Goal: Information Seeking & Learning: Learn about a topic

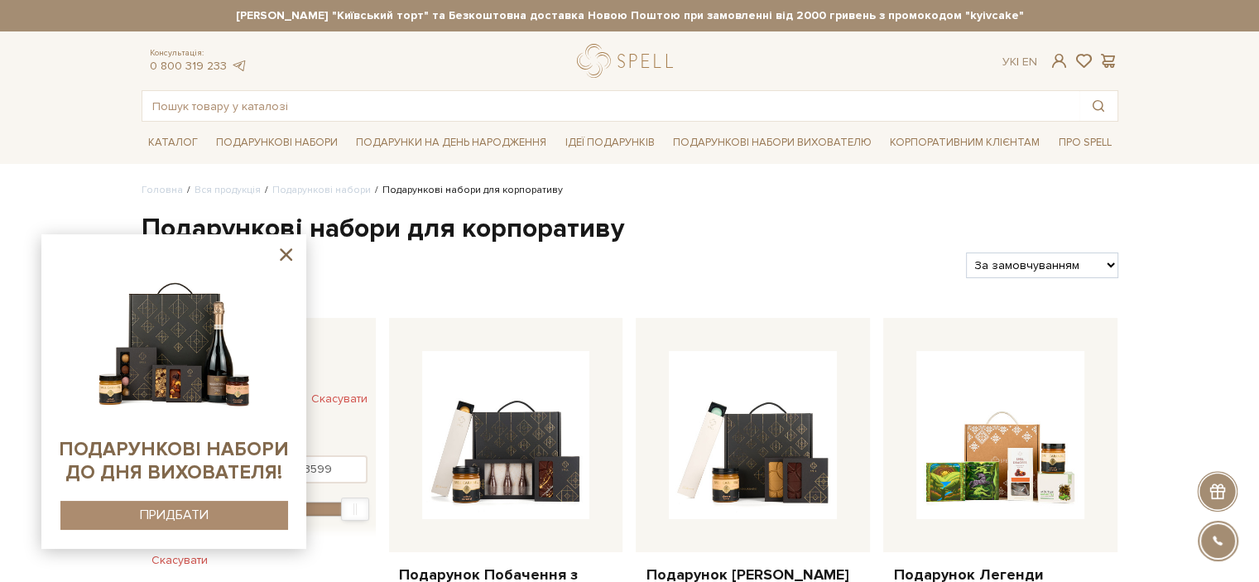
click at [348, 230] on h1 "Подарункові набори для корпоративу" at bounding box center [630, 229] width 977 height 35
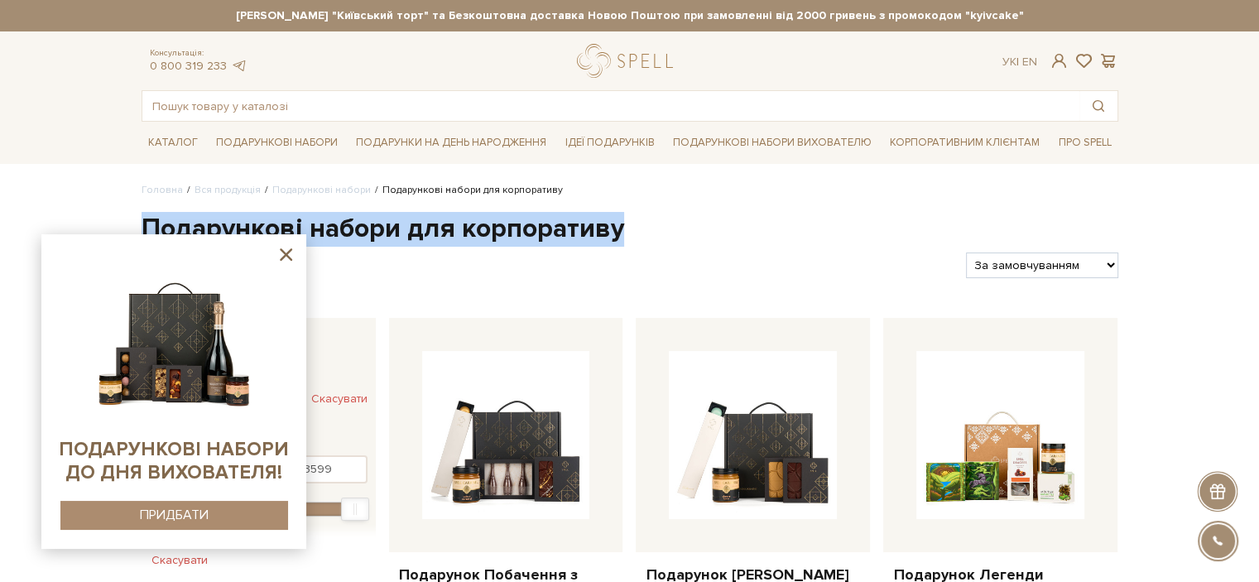
click at [348, 230] on h1 "Подарункові набори для корпоративу" at bounding box center [630, 229] width 977 height 35
copy div "Подарункові набори для корпоративу"
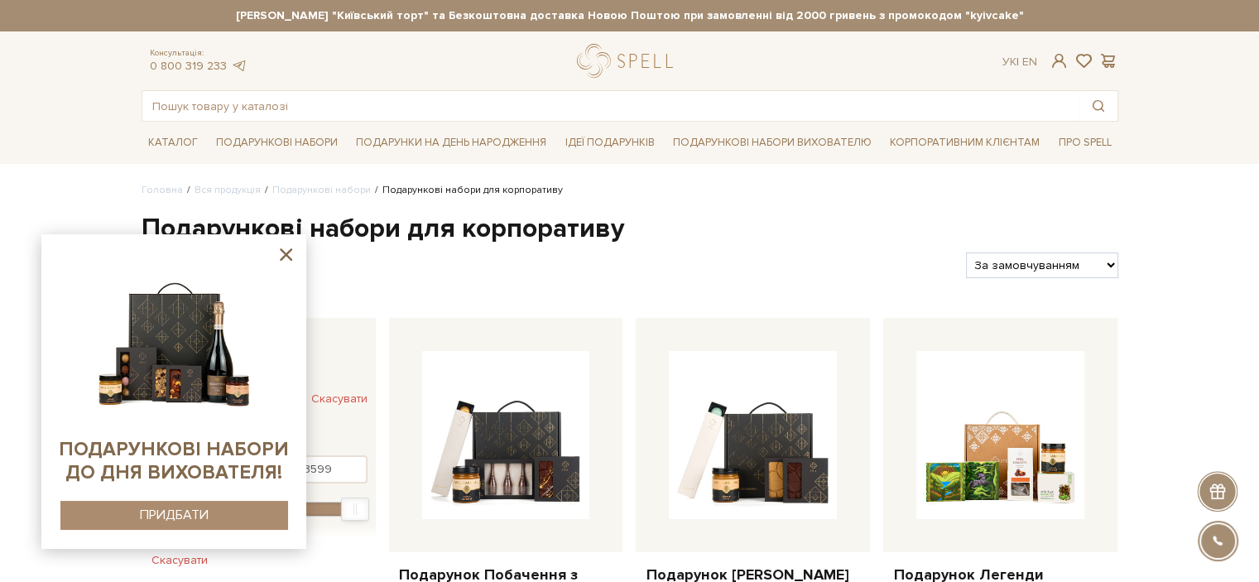
click at [291, 257] on icon at bounding box center [286, 254] width 21 height 21
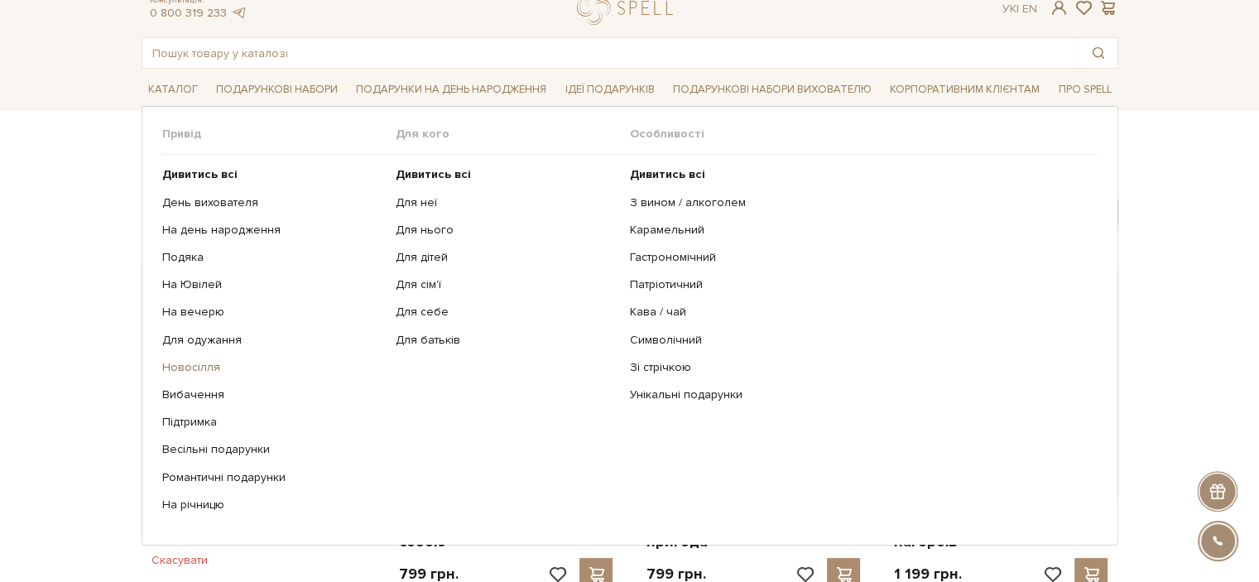
scroll to position [83, 0]
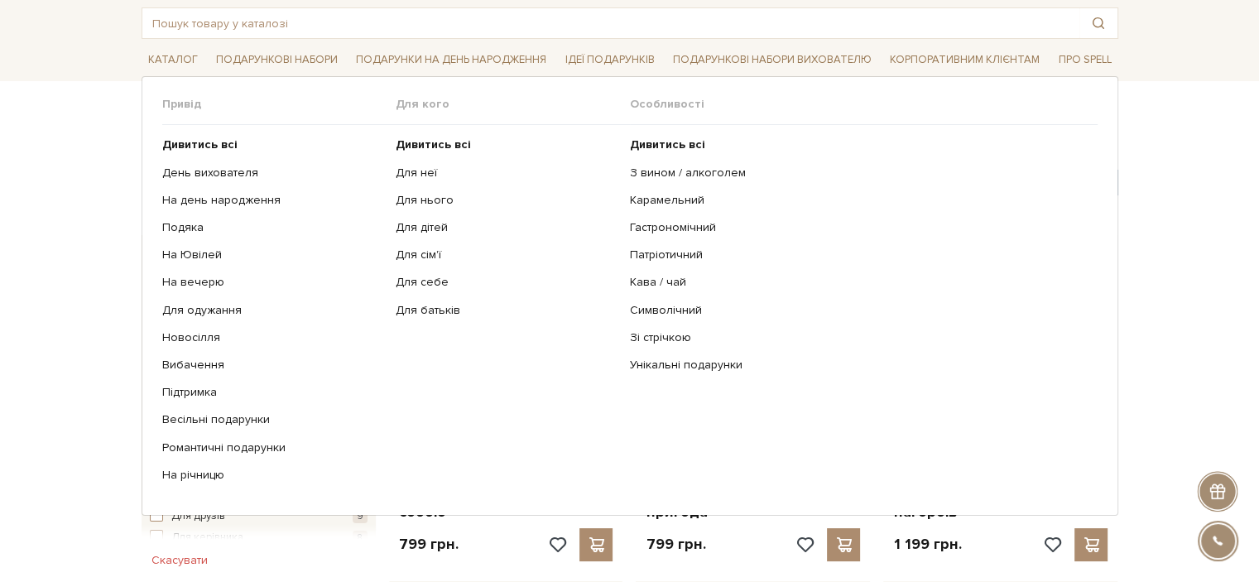
click at [215, 135] on ul "Дивитись всі День вихователя На день народження Подяка На Ювілей" at bounding box center [279, 310] width 234 height 370
click at [214, 138] on b "Дивитись всі" at bounding box center [199, 144] width 75 height 14
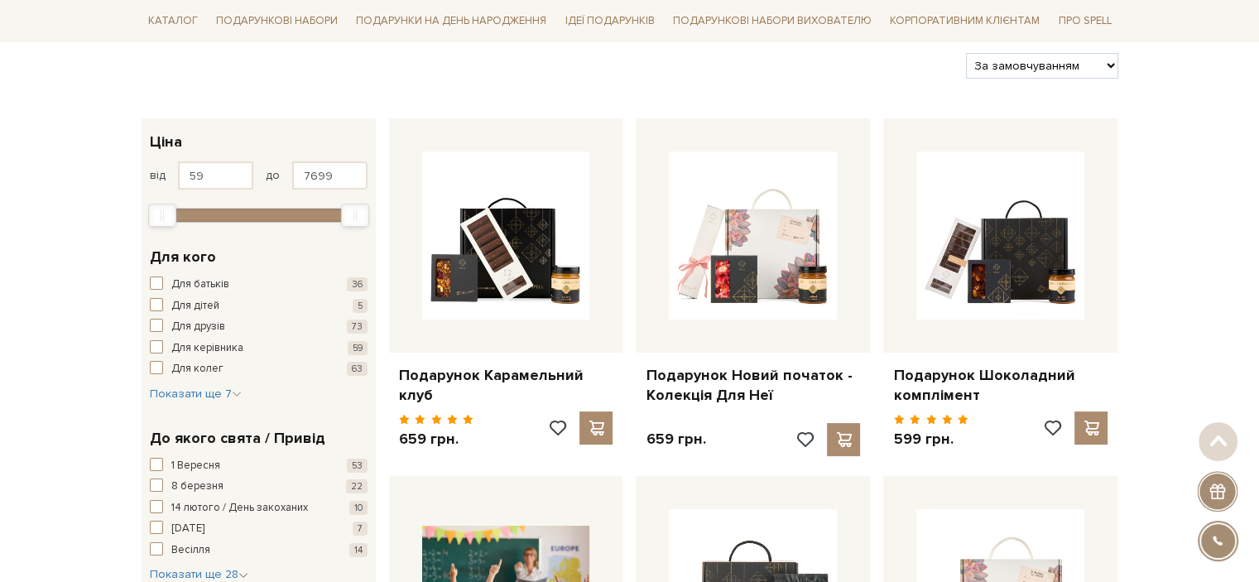
scroll to position [414, 0]
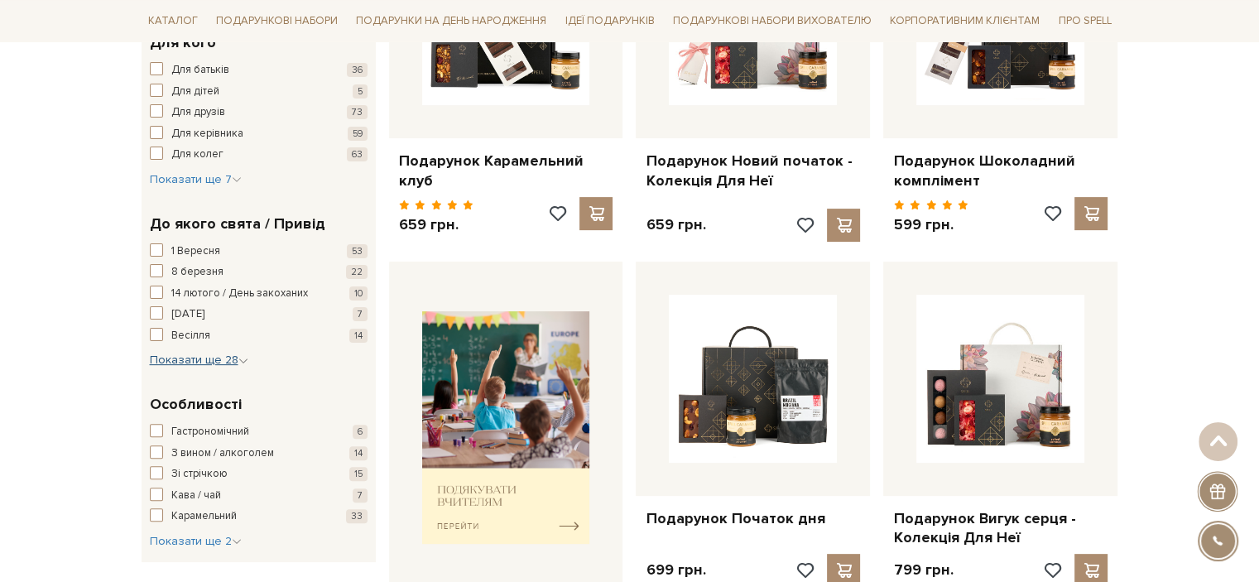
click at [189, 353] on span "Показати ще 28" at bounding box center [199, 360] width 99 height 14
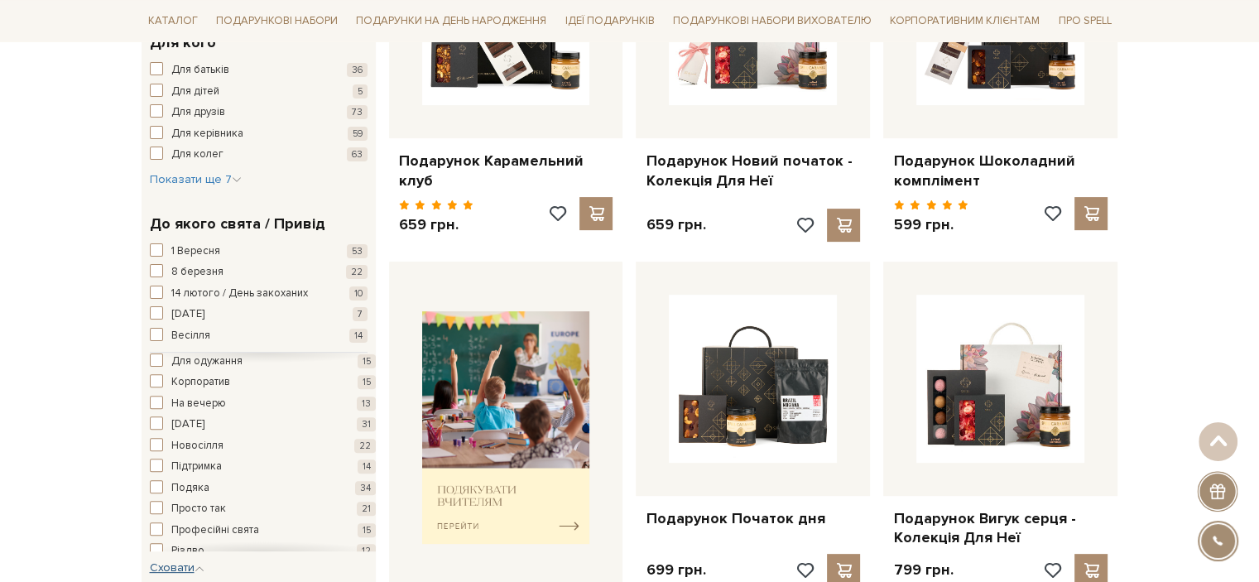
scroll to position [248, 0]
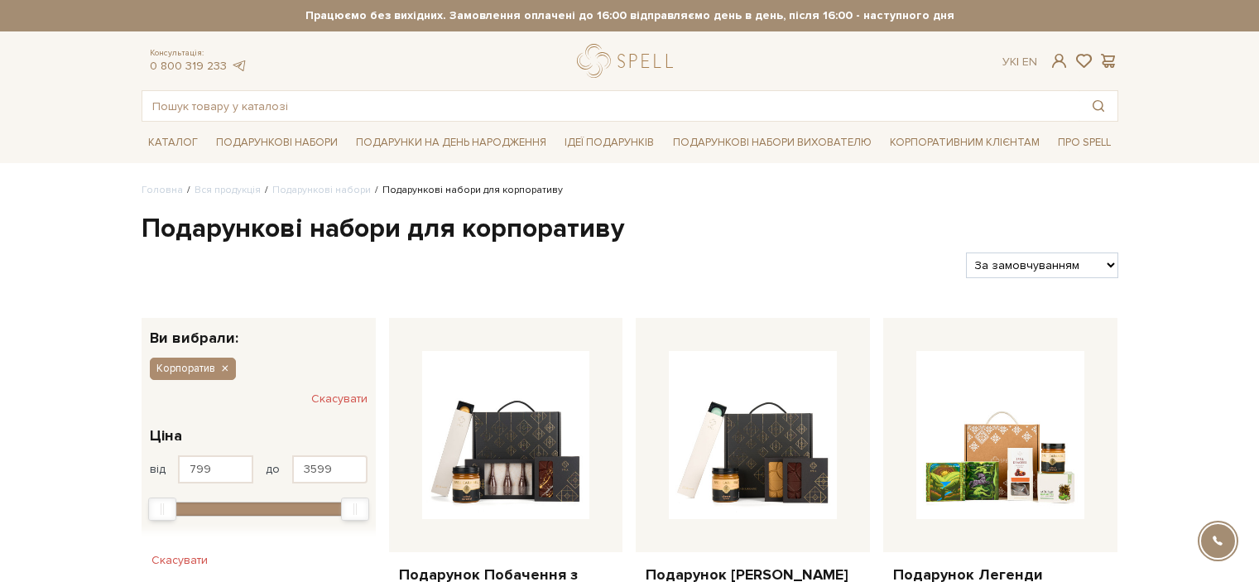
scroll to position [83, 0]
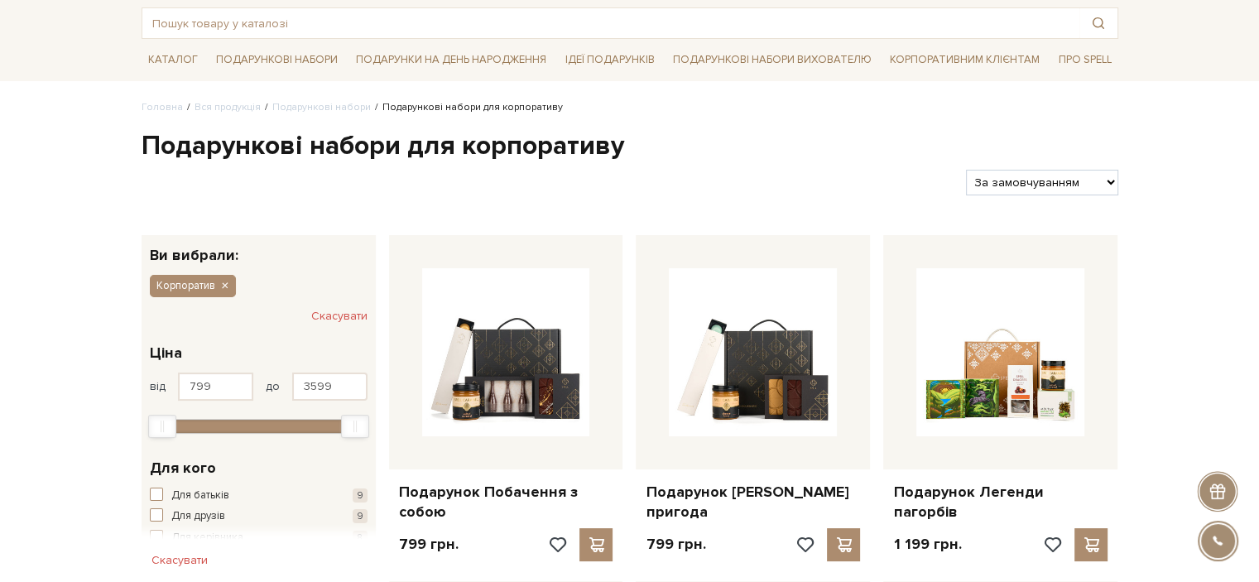
scroll to position [83, 0]
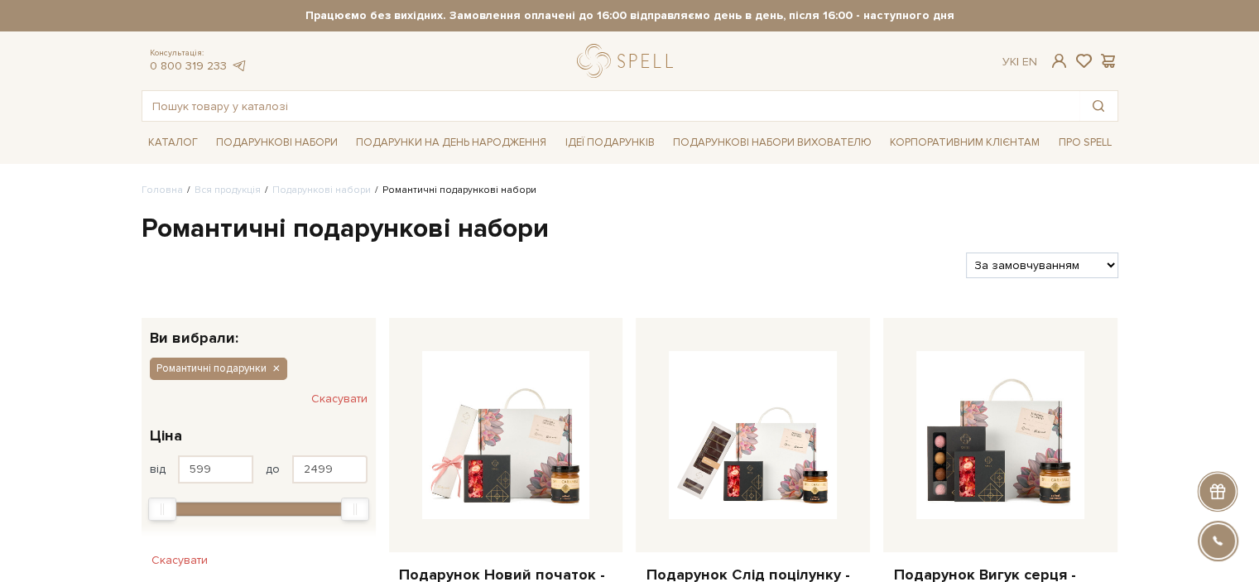
click at [249, 214] on h1 "Романтичні подарункові набори" at bounding box center [630, 229] width 977 height 35
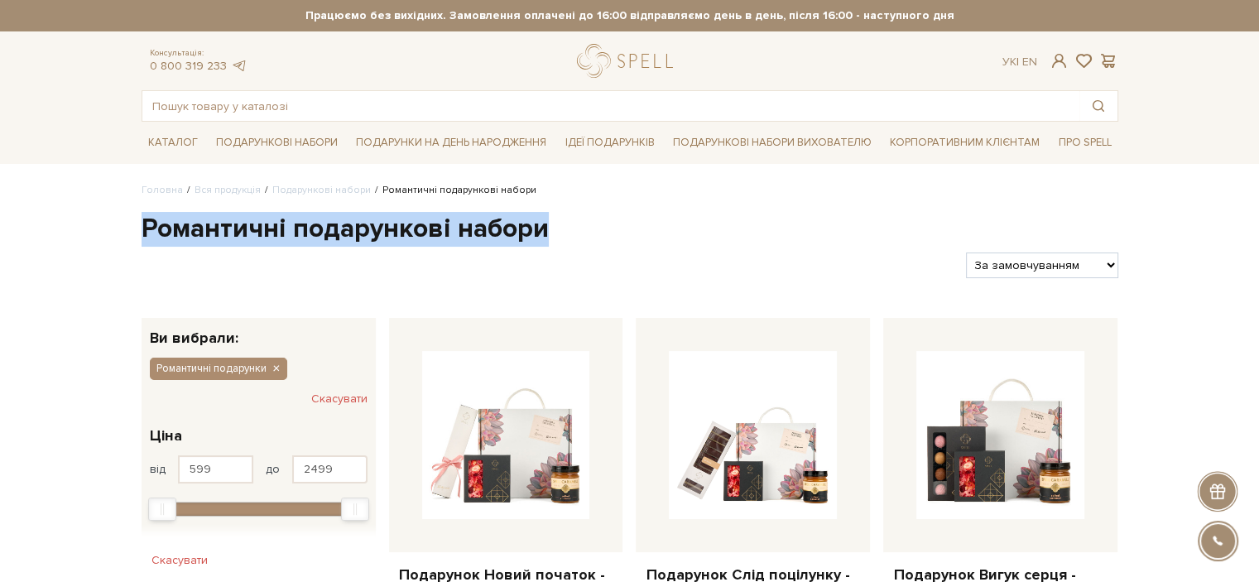
click at [249, 214] on h1 "Романтичні подарункові набори" at bounding box center [630, 229] width 977 height 35
copy div "Романтичні подарункові набори"
click at [199, 243] on h1 "Романтичні подарункові набори" at bounding box center [630, 229] width 977 height 35
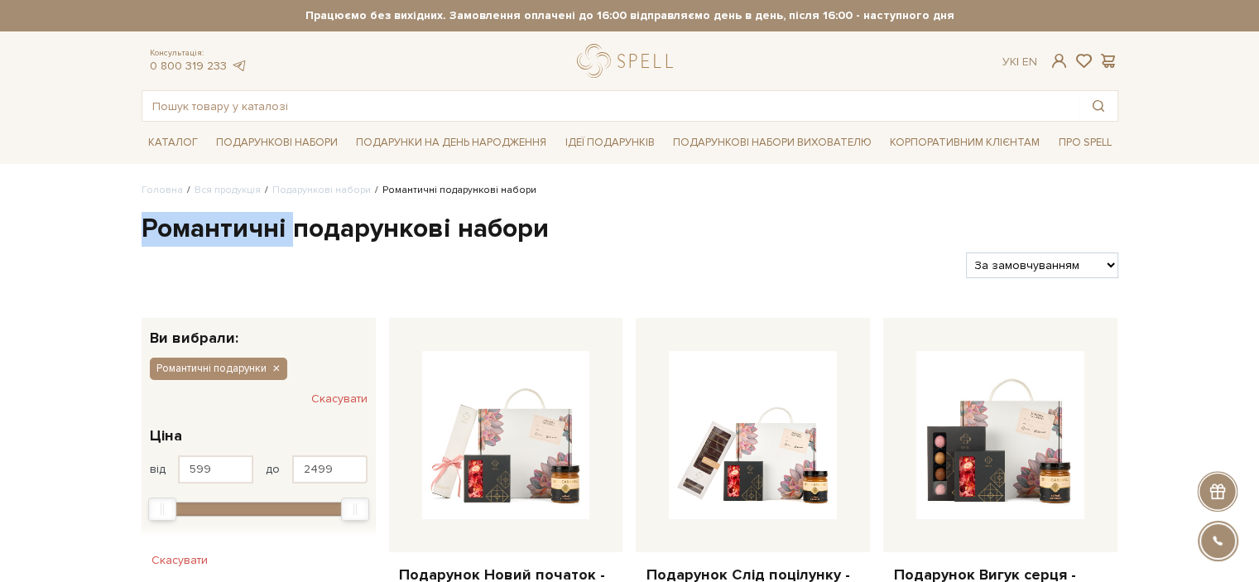
click at [199, 243] on h1 "Романтичні подарункові набори" at bounding box center [630, 229] width 977 height 35
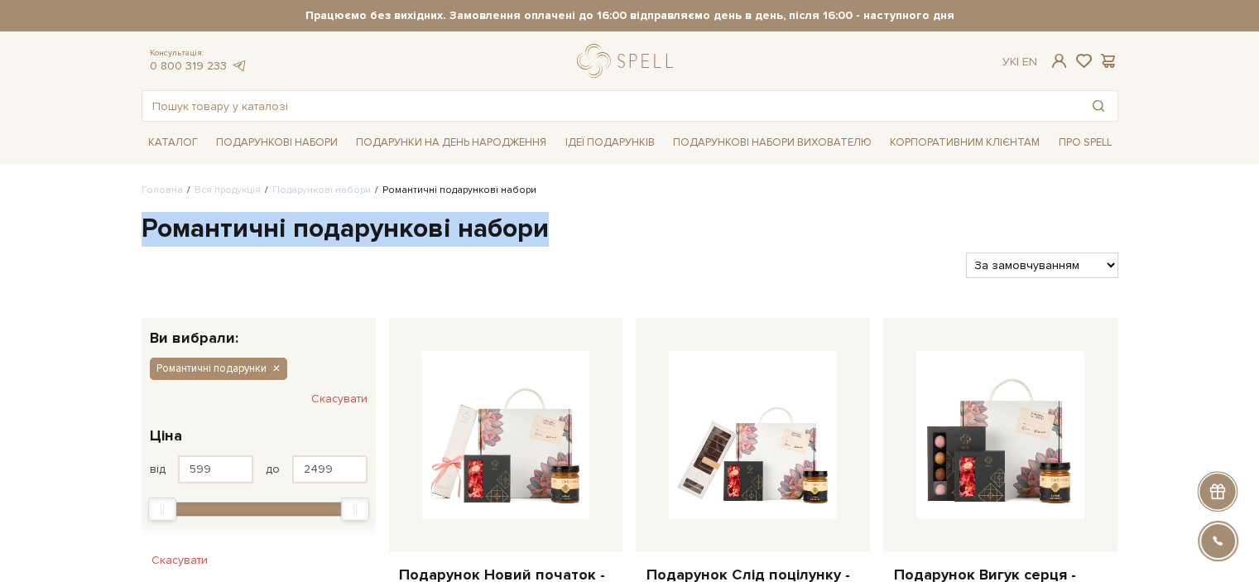
click at [199, 243] on h1 "Романтичні подарункові набори" at bounding box center [630, 229] width 977 height 35
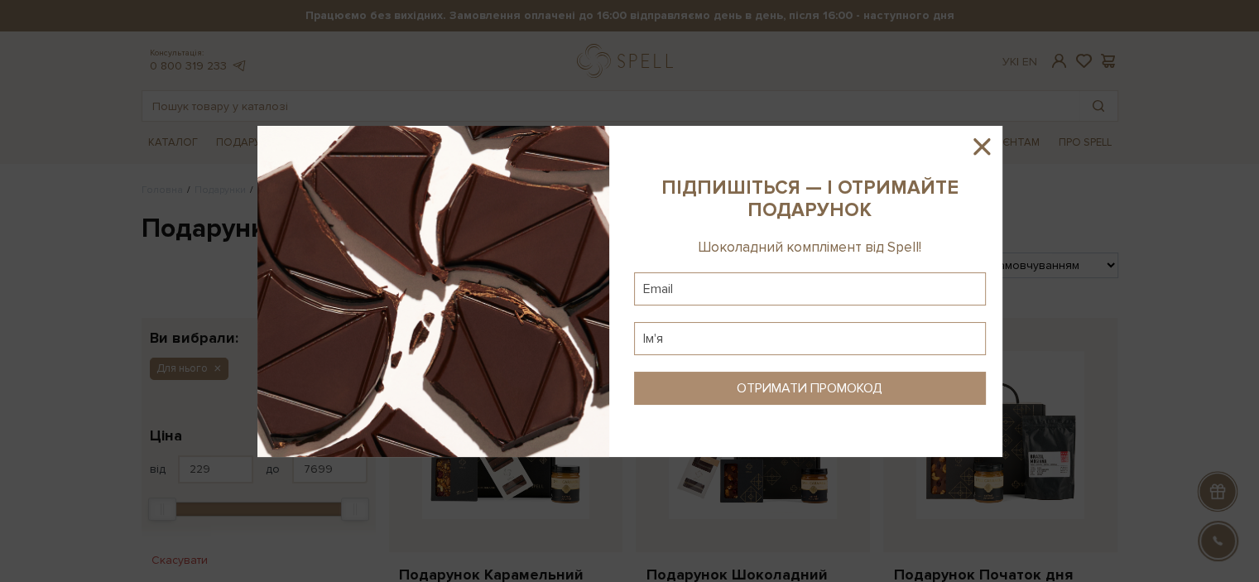
click at [987, 151] on icon at bounding box center [981, 146] width 17 height 17
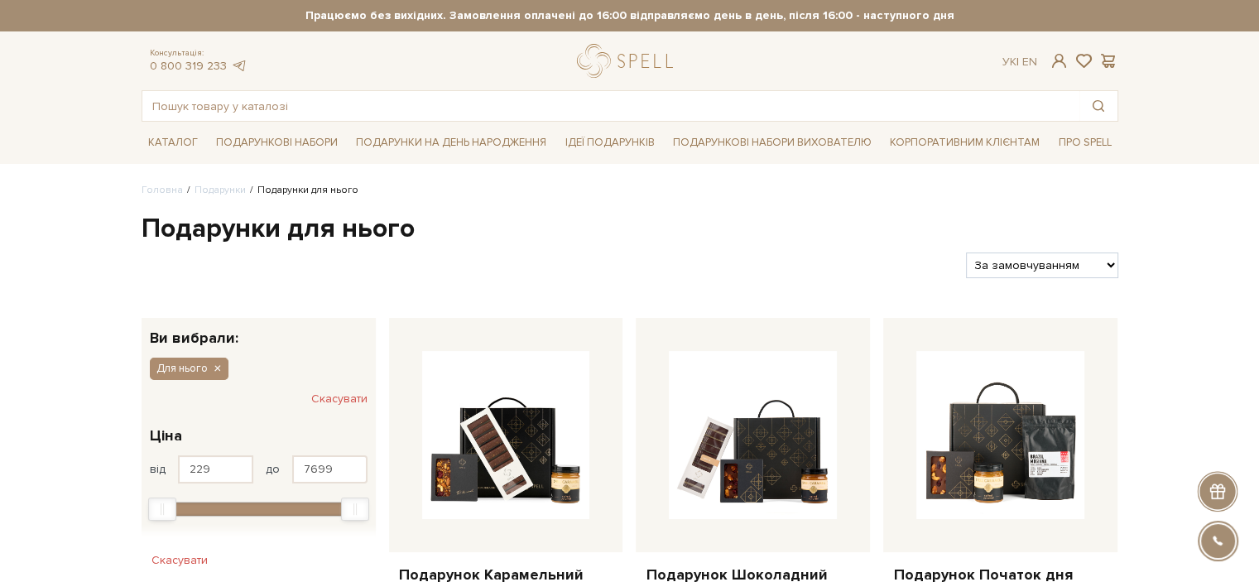
click at [374, 242] on h1 "Подарунки для нього" at bounding box center [630, 229] width 977 height 35
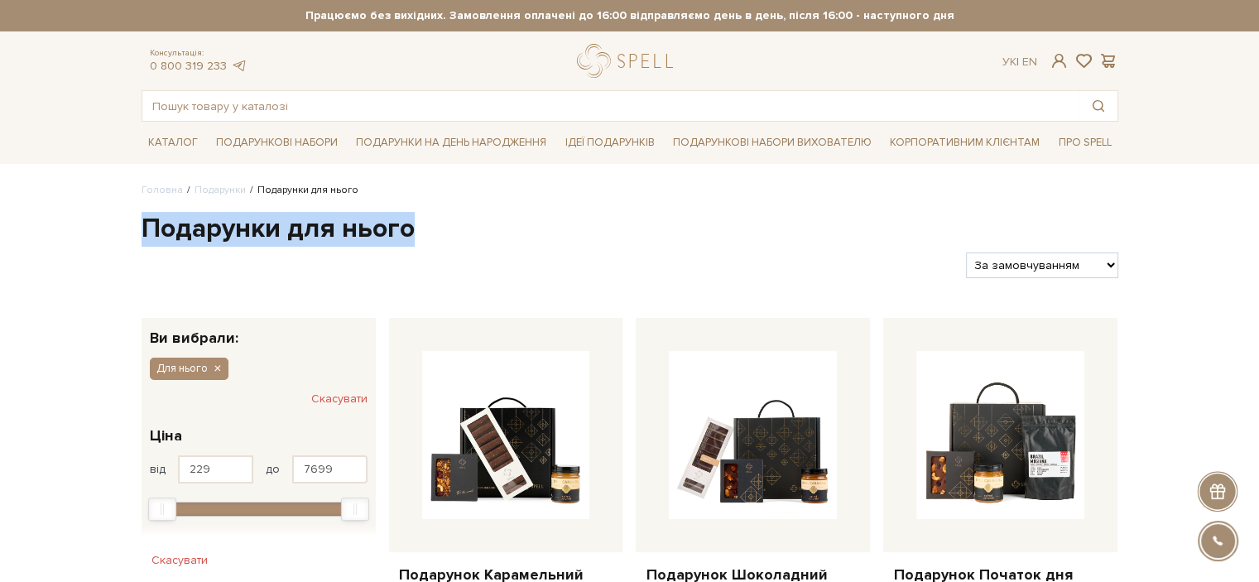
click at [374, 242] on h1 "Подарунки для нього" at bounding box center [630, 229] width 977 height 35
copy div "Подарунки для нього"
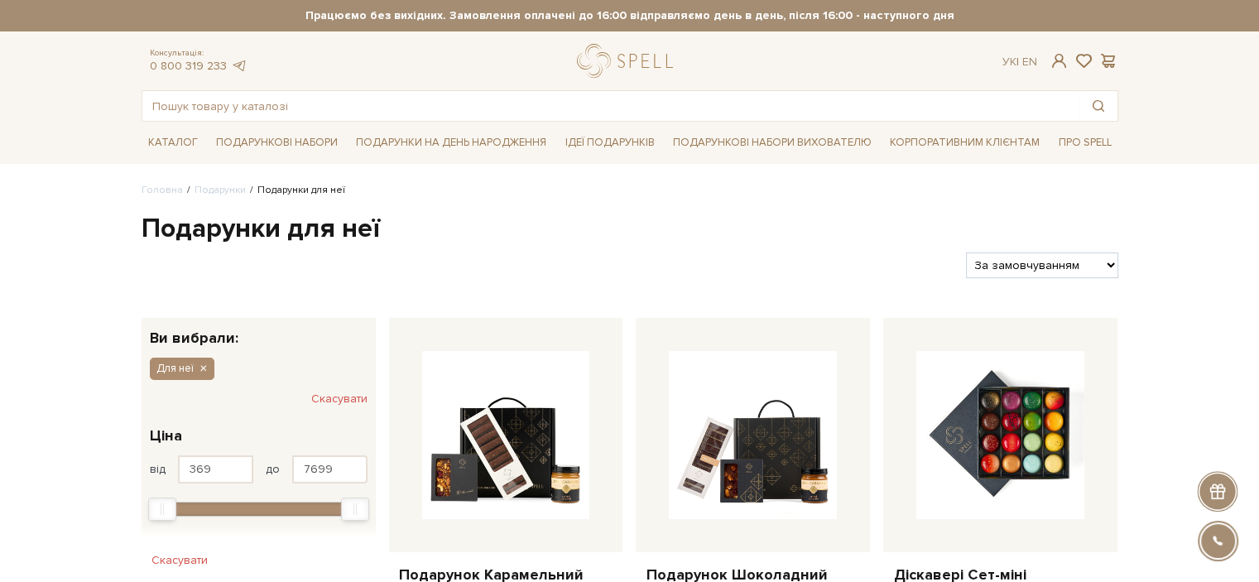
click at [185, 225] on h1 "Подарунки для неї" at bounding box center [630, 229] width 977 height 35
copy div "Подарунки для неї"
